Goal: Task Accomplishment & Management: Use online tool/utility

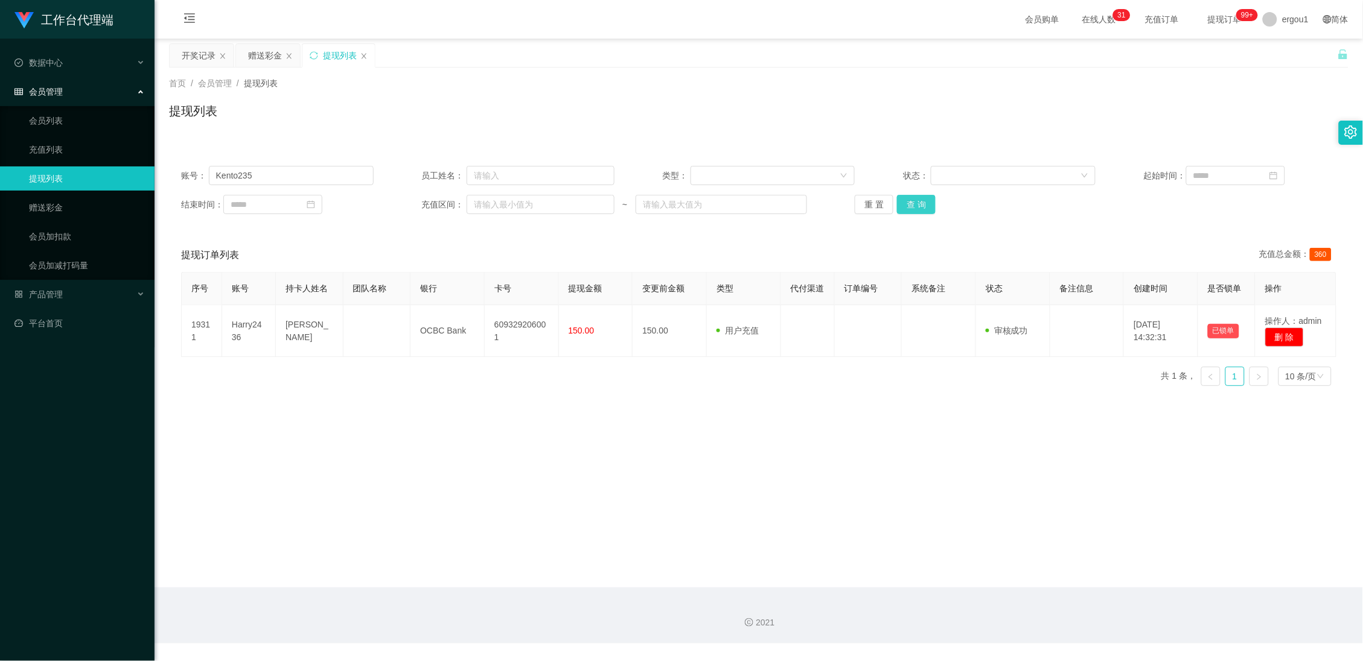
type input "Kento235"
click at [908, 204] on button "查 询" at bounding box center [916, 204] width 39 height 19
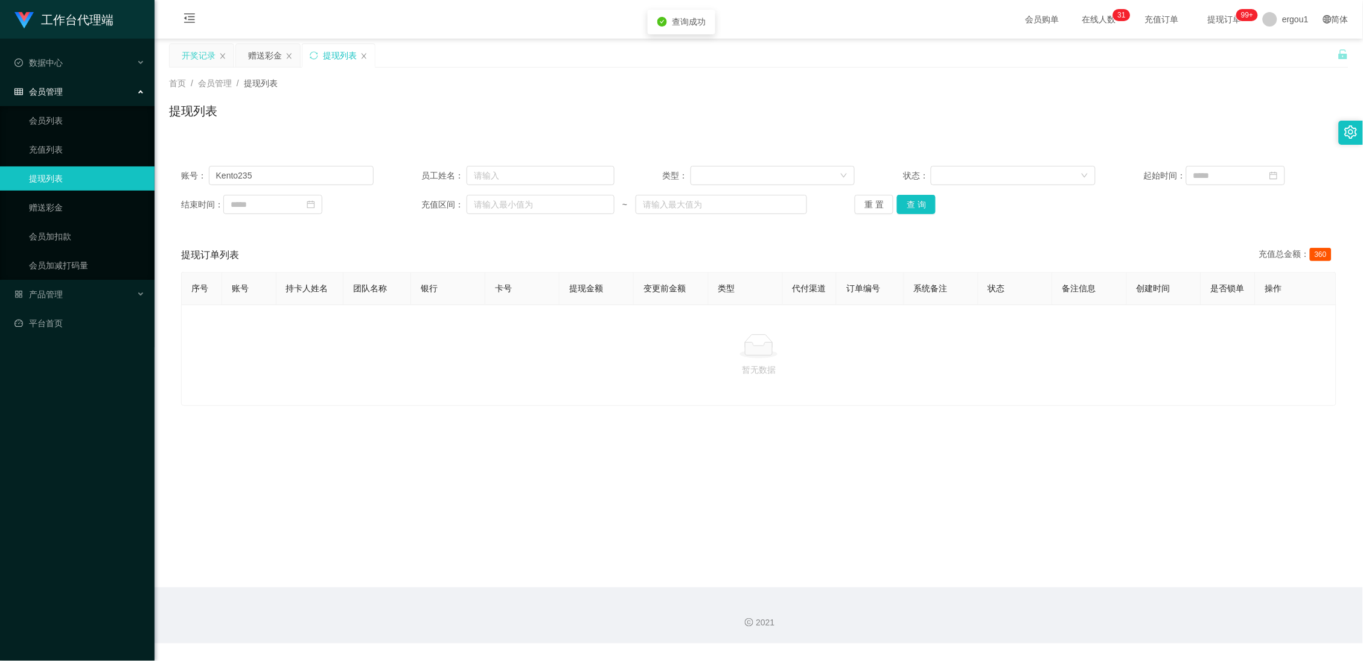
click at [203, 57] on div "开奖记录" at bounding box center [199, 55] width 34 height 23
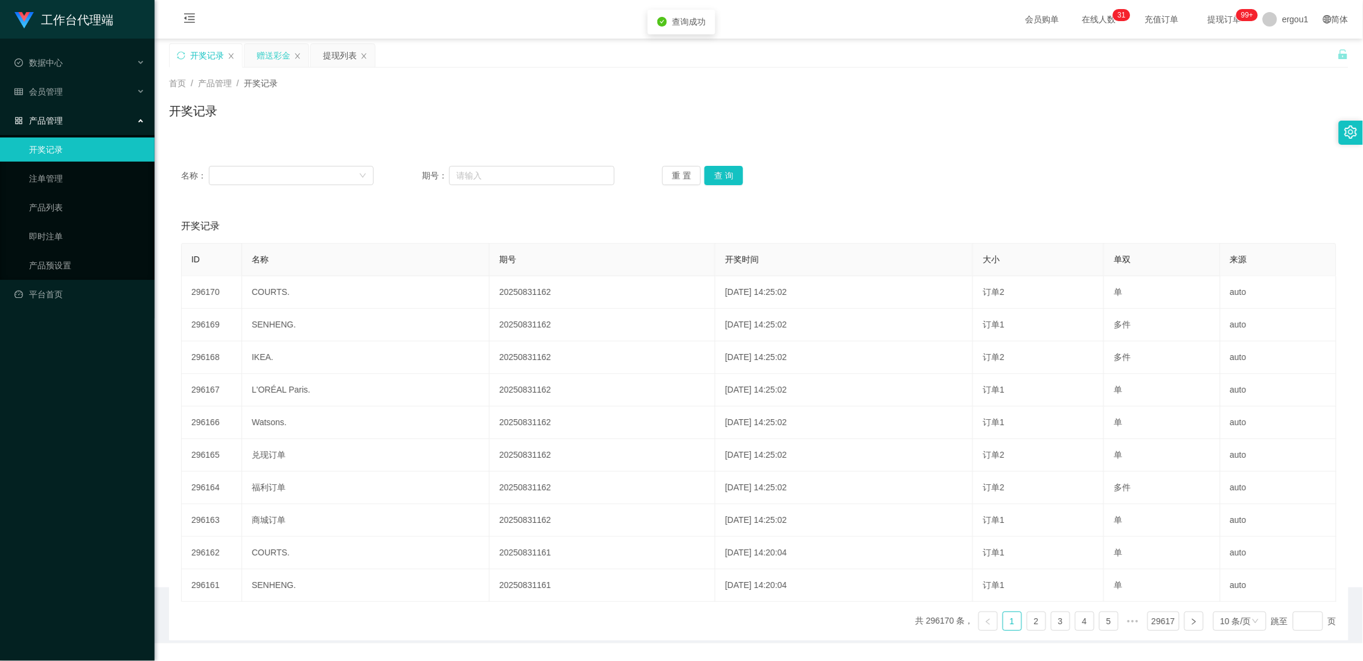
click at [282, 54] on div "赠送彩金" at bounding box center [273, 55] width 34 height 23
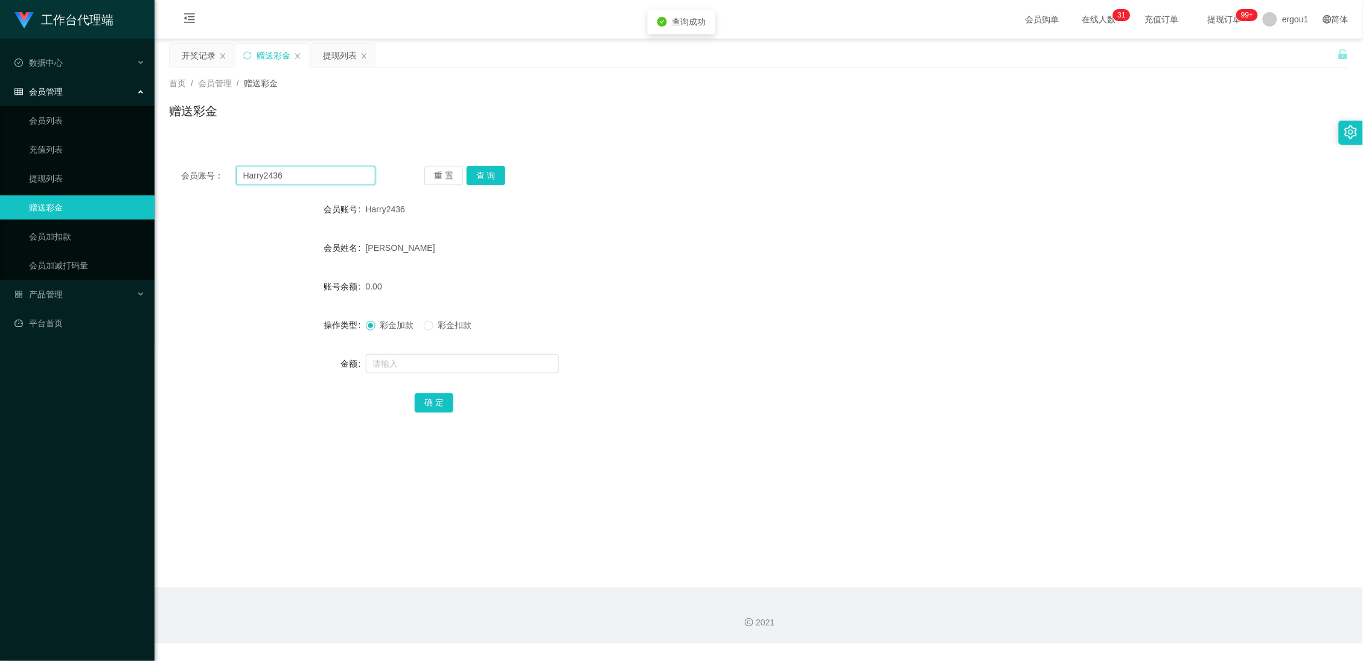
click at [309, 175] on input "Harry2436" at bounding box center [306, 175] width 140 height 19
paste input "Kento235"
type input "Kento235"
drag, startPoint x: 478, startPoint y: 166, endPoint x: 457, endPoint y: 219, distance: 56.9
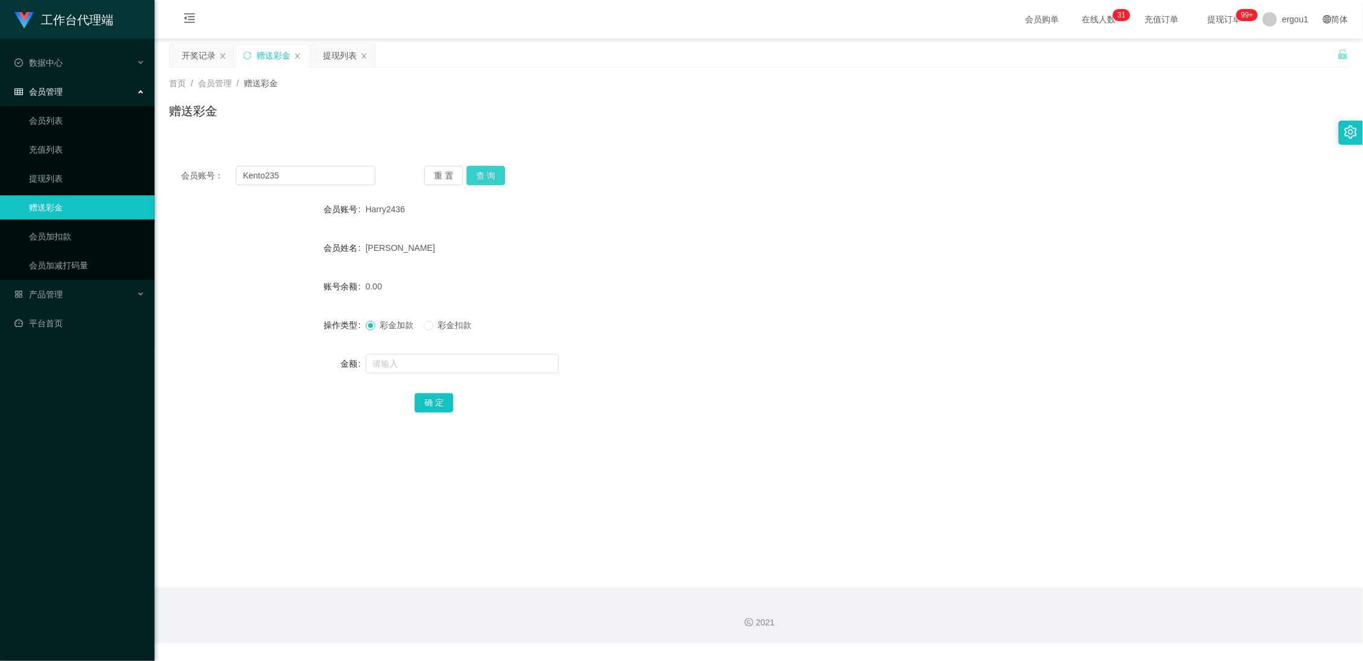
click at [478, 166] on button "查 询" at bounding box center [486, 175] width 39 height 19
click at [387, 368] on input "text" at bounding box center [462, 363] width 193 height 19
type input "100"
click at [433, 400] on button "确 定" at bounding box center [434, 403] width 39 height 19
drag, startPoint x: 328, startPoint y: 171, endPoint x: 451, endPoint y: 167, distance: 122.6
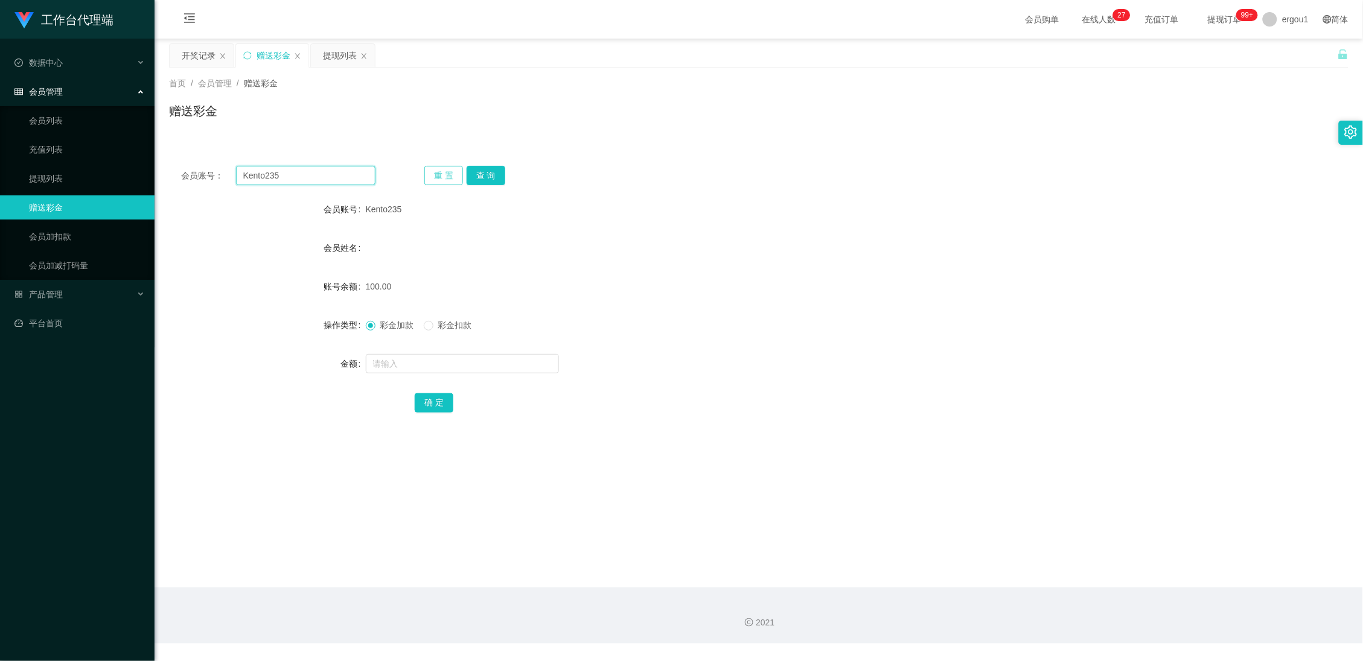
click at [328, 171] on input "Kento235" at bounding box center [306, 175] width 140 height 19
click at [504, 171] on div "重 置 查 询" at bounding box center [521, 175] width 194 height 19
click at [186, 53] on div "开奖记录" at bounding box center [199, 55] width 34 height 23
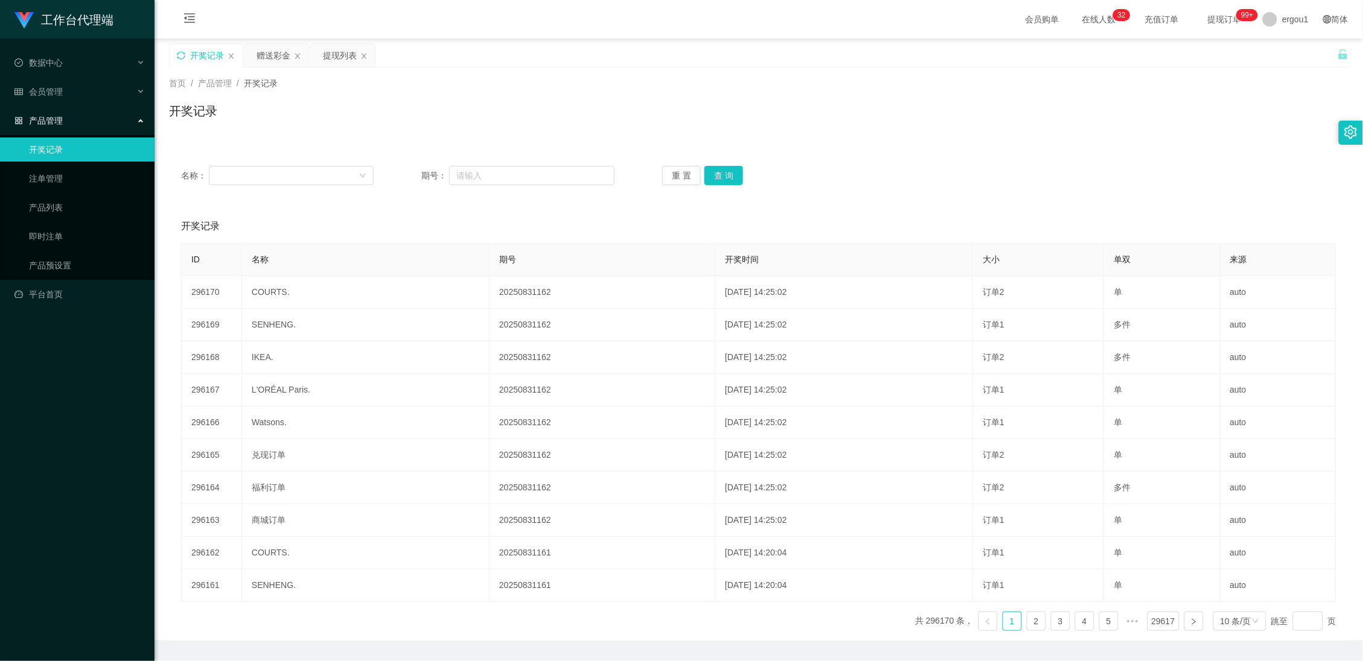
click at [183, 57] on icon "图标: sync" at bounding box center [181, 55] width 8 height 8
click at [273, 57] on div "赠送彩金" at bounding box center [273, 55] width 34 height 23
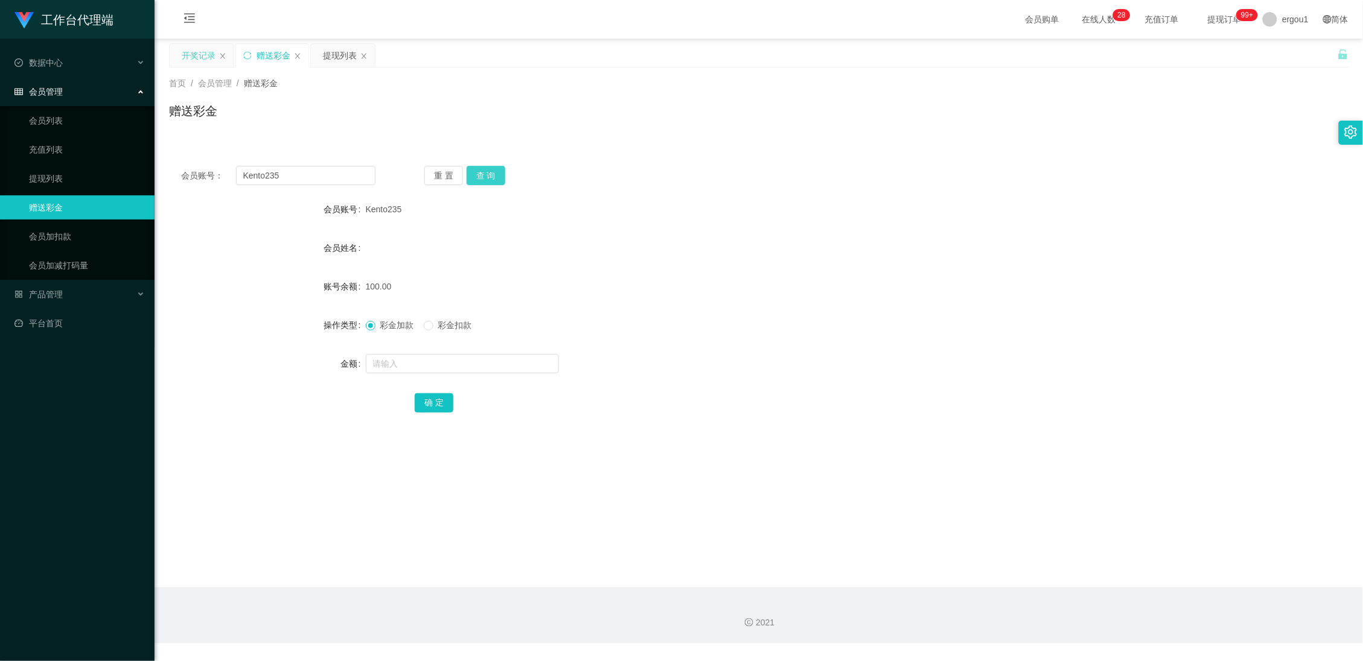
click at [502, 173] on button "查 询" at bounding box center [486, 175] width 39 height 19
click at [491, 176] on button "查 询" at bounding box center [486, 175] width 39 height 19
click at [491, 168] on button "查 询" at bounding box center [486, 175] width 39 height 19
click at [492, 171] on button "查 询" at bounding box center [486, 175] width 39 height 19
click at [483, 176] on button "查 询" at bounding box center [486, 175] width 39 height 19
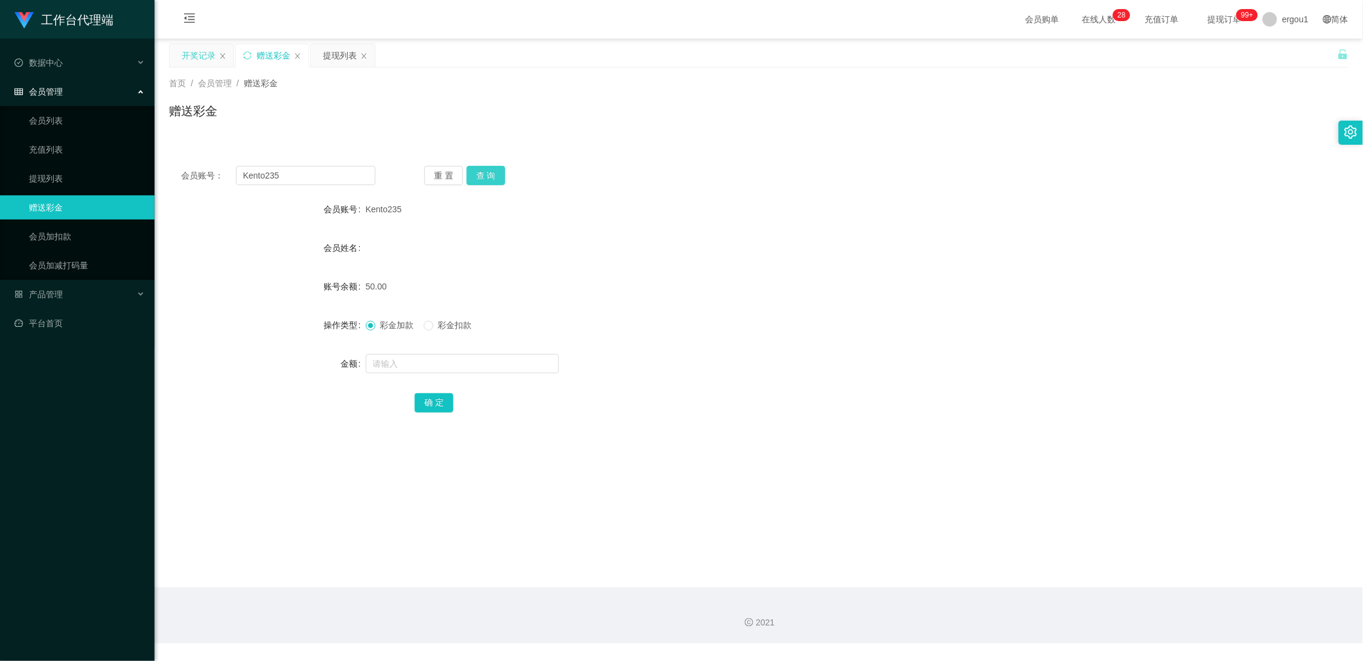
click at [488, 177] on button "查 询" at bounding box center [486, 175] width 39 height 19
click at [488, 183] on button "查 询" at bounding box center [486, 175] width 39 height 19
click at [340, 42] on main "关闭左侧 关闭右侧 关闭其它 刷新页面 开奖记录 赠送彩金 提现列表 首页 / 会员管理 / 赠送彩金 / 赠送彩金 会员账号： Kento235 重 置 查…" at bounding box center [759, 313] width 1208 height 549
click at [336, 53] on div "提现列表" at bounding box center [340, 55] width 34 height 23
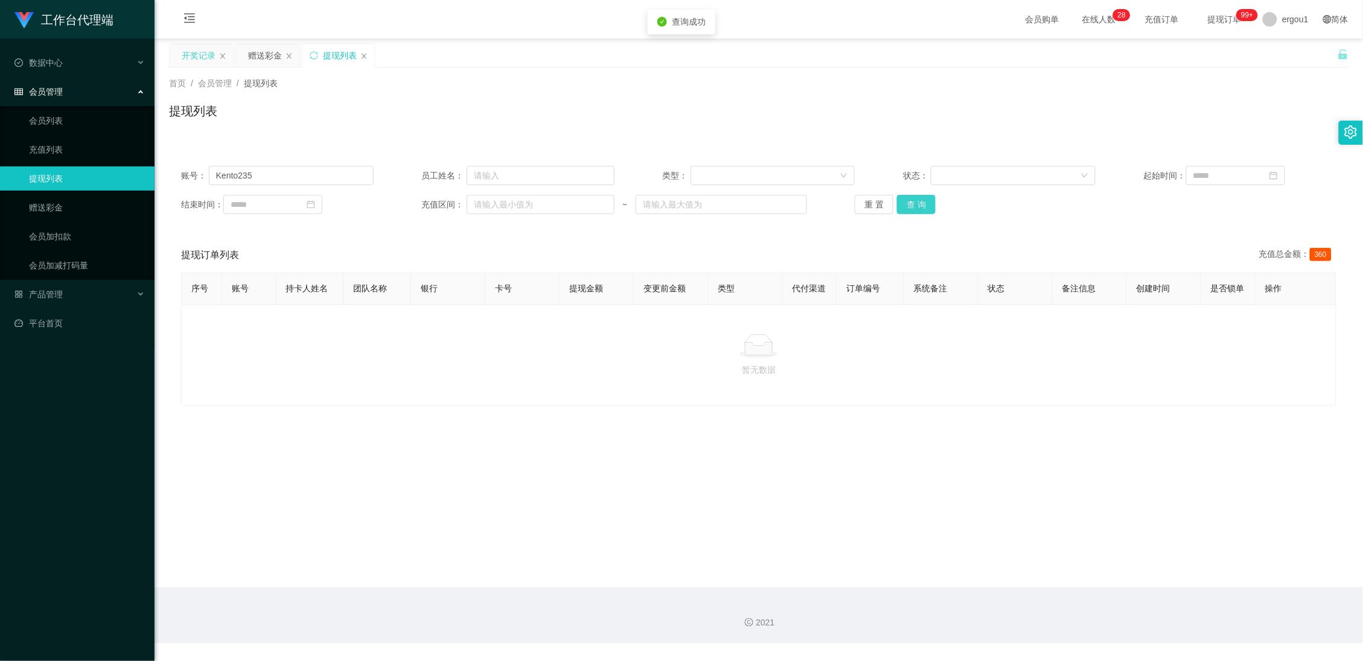
click at [911, 210] on button "查 询" at bounding box center [916, 204] width 39 height 19
click at [259, 49] on div "赠送彩金" at bounding box center [265, 55] width 34 height 23
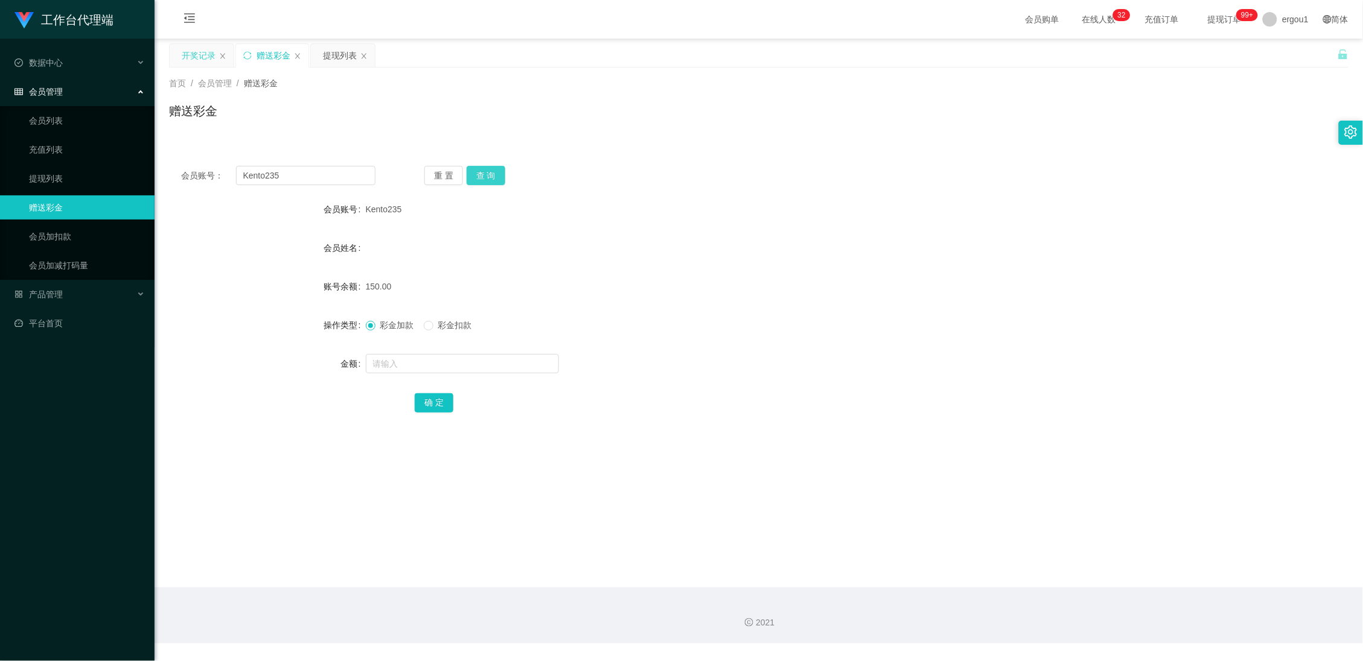
click at [482, 174] on button "查 询" at bounding box center [486, 175] width 39 height 19
